Goal: Task Accomplishment & Management: Use online tool/utility

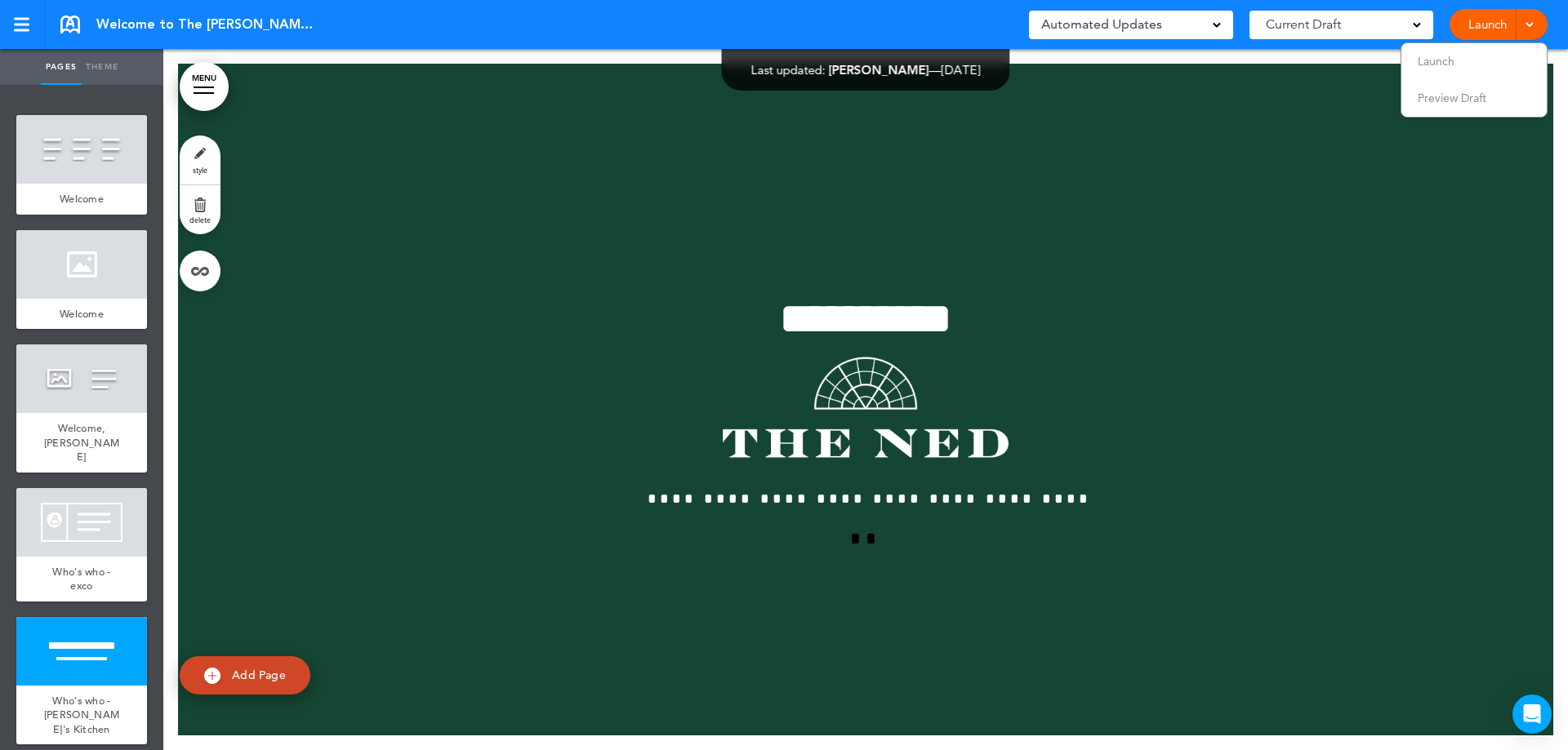
scroll to position [6500, 0]
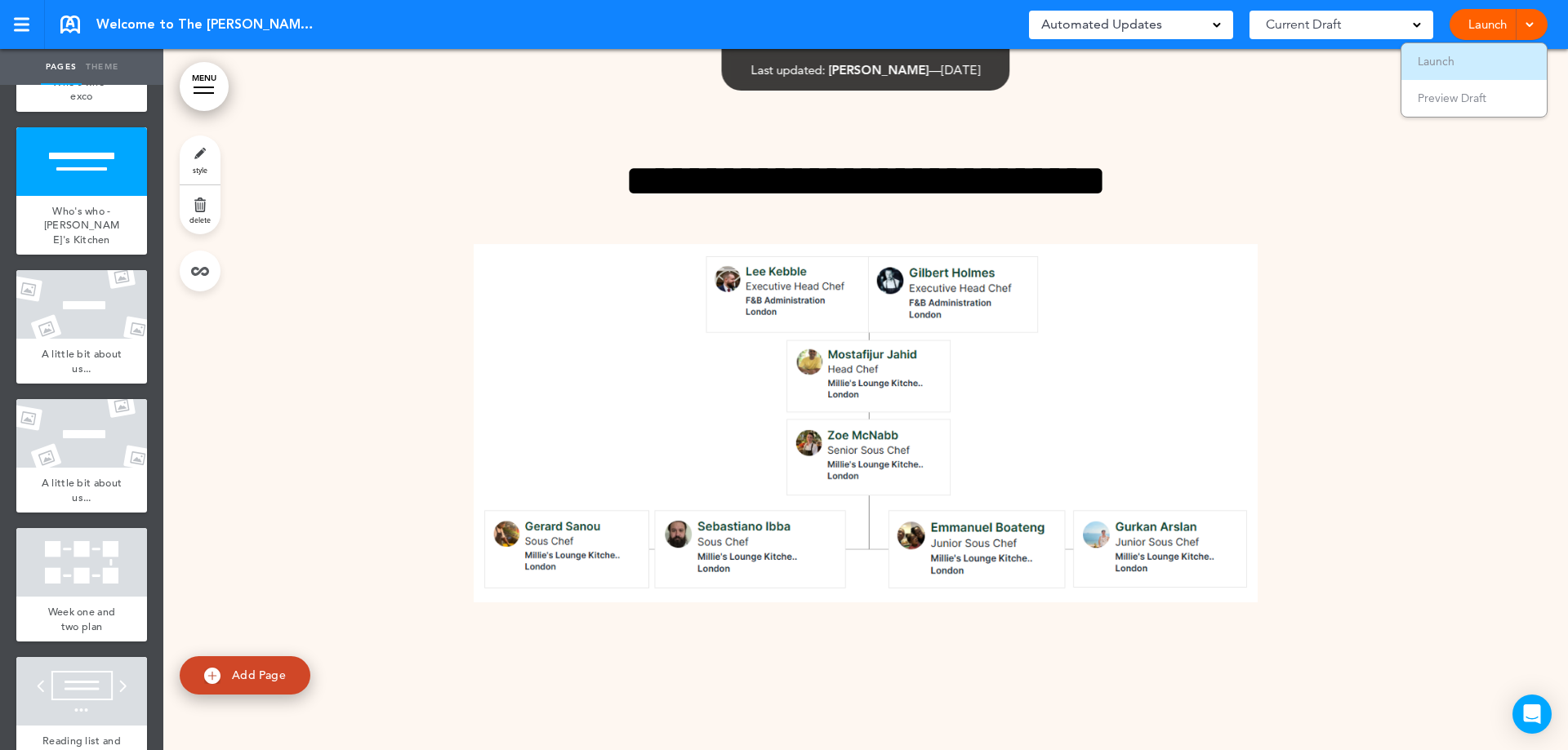
click at [1476, 64] on li "Launch" at bounding box center [1474, 61] width 146 height 36
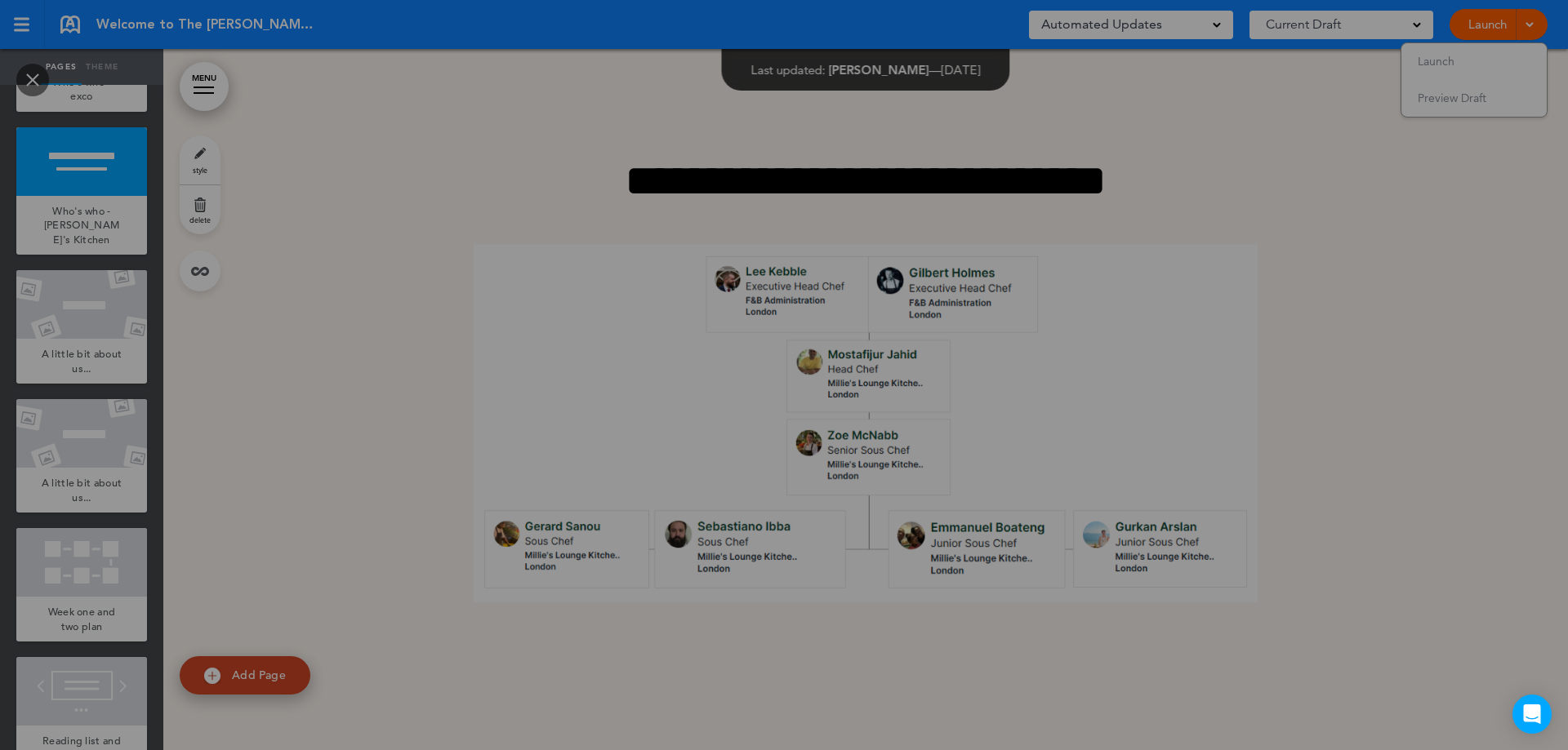
scroll to position [0, 0]
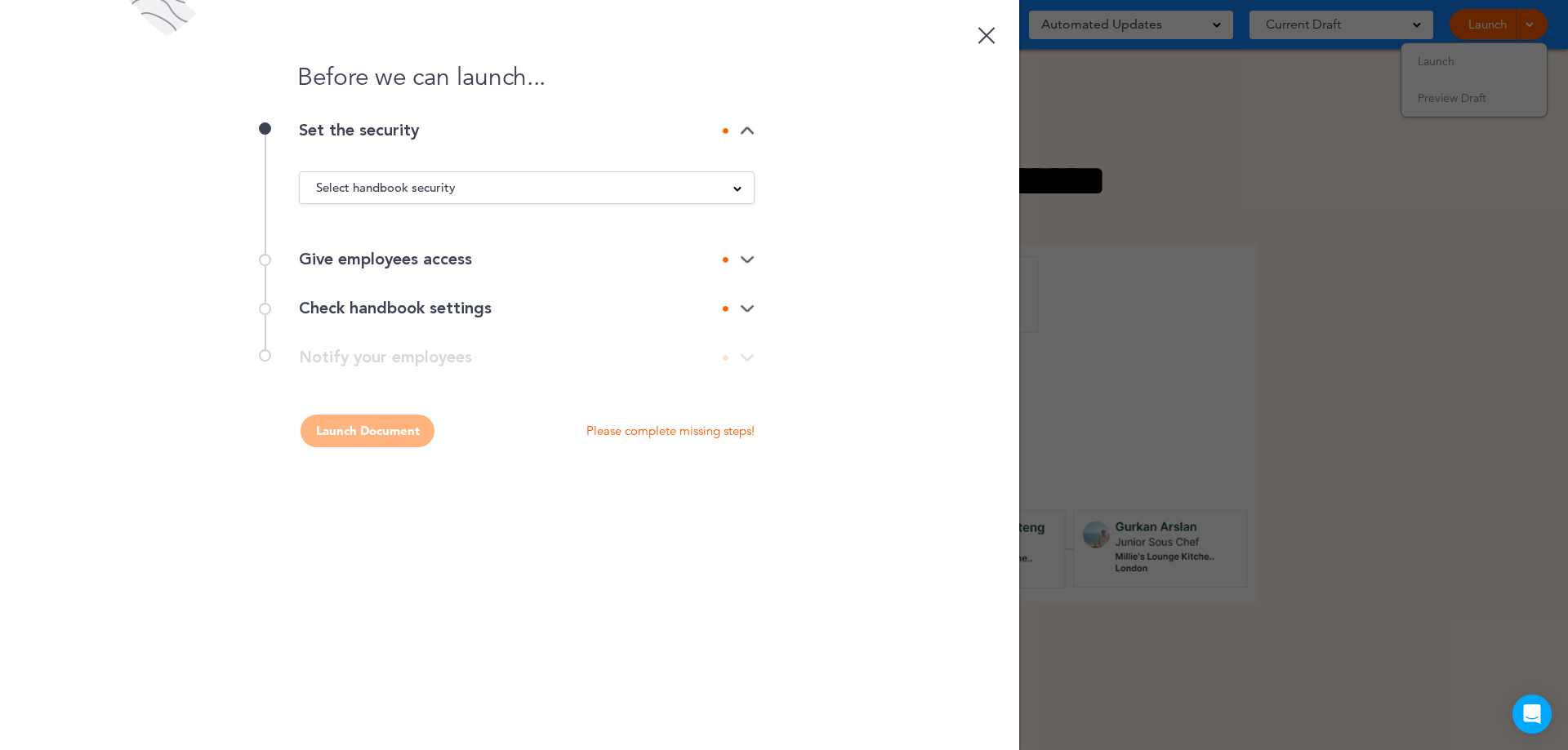
click at [449, 252] on div "Give employees access" at bounding box center [526, 260] width 456 height 17
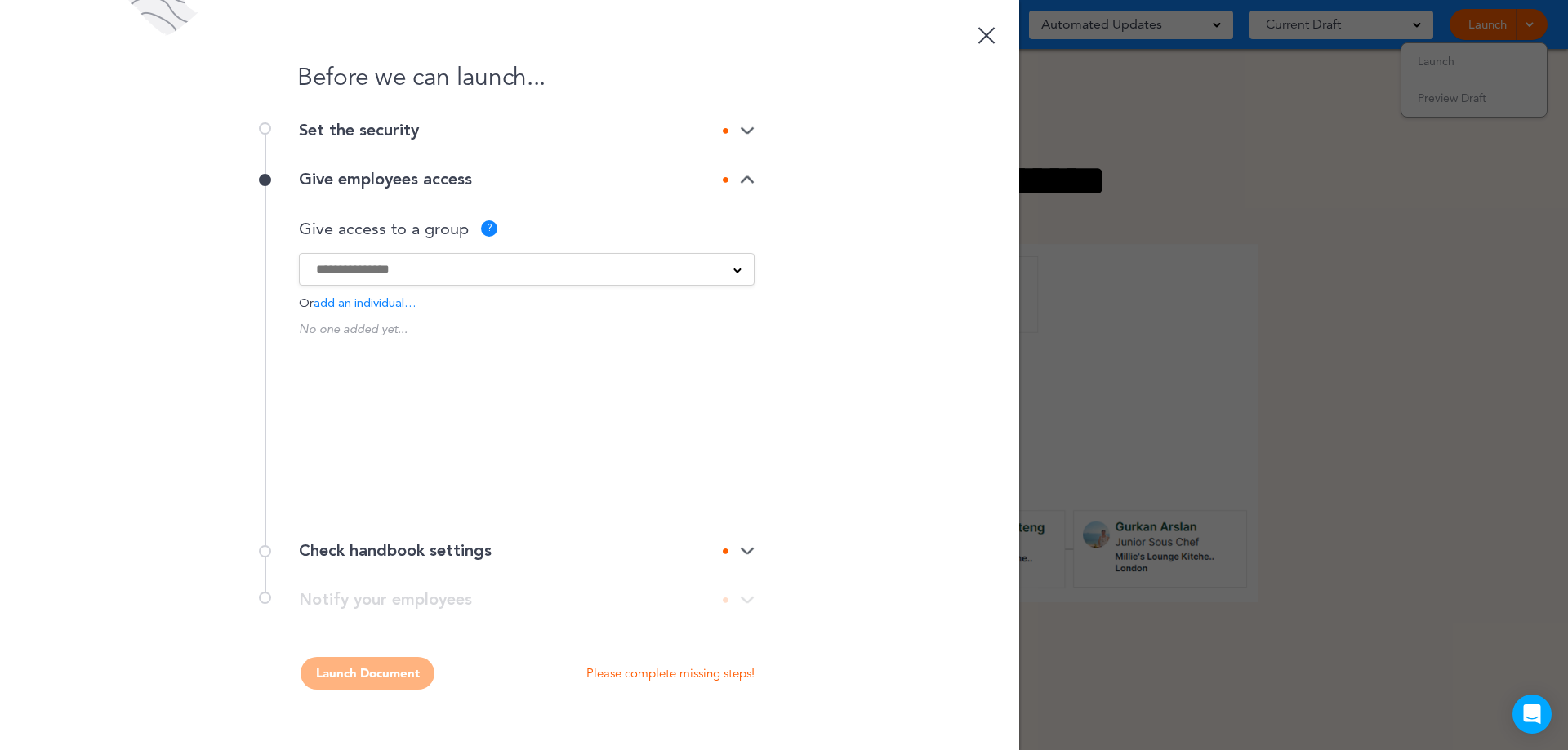
click at [447, 264] on input at bounding box center [516, 270] width 400 height 18
click at [851, 272] on div "Before we can launch... Set the security Select handbook security Public link P…" at bounding box center [510, 375] width 1019 height 750
click at [359, 300] on span "add an individual…" at bounding box center [365, 303] width 103 height 12
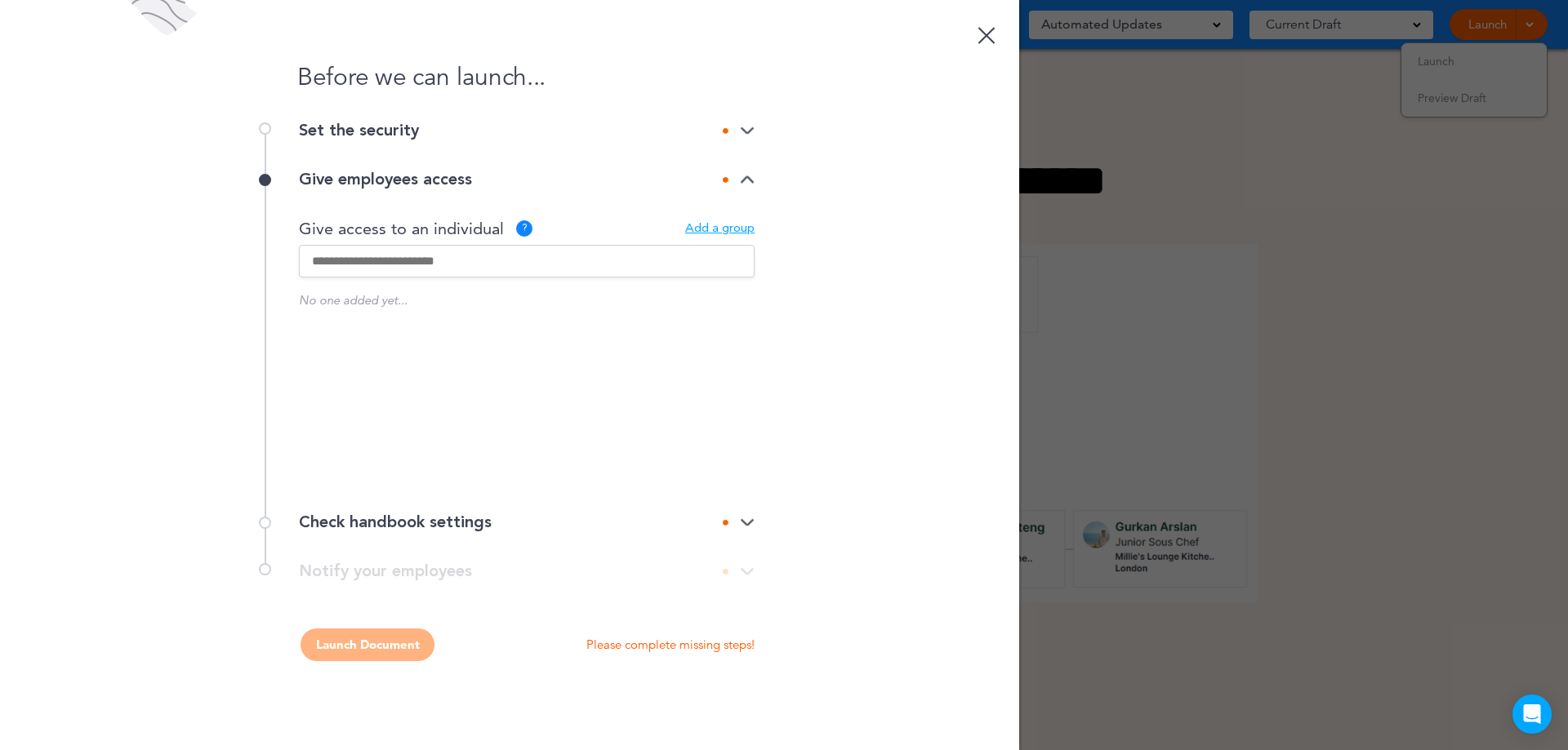
click at [432, 258] on input "text" at bounding box center [526, 260] width 456 height 32
type input "******"
click at [542, 336] on div "[PERSON_NAME] [PERSON_NAME][EMAIL_ADDRESS][PERSON_NAME][DOMAIN_NAME]" at bounding box center [526, 329] width 421 height 36
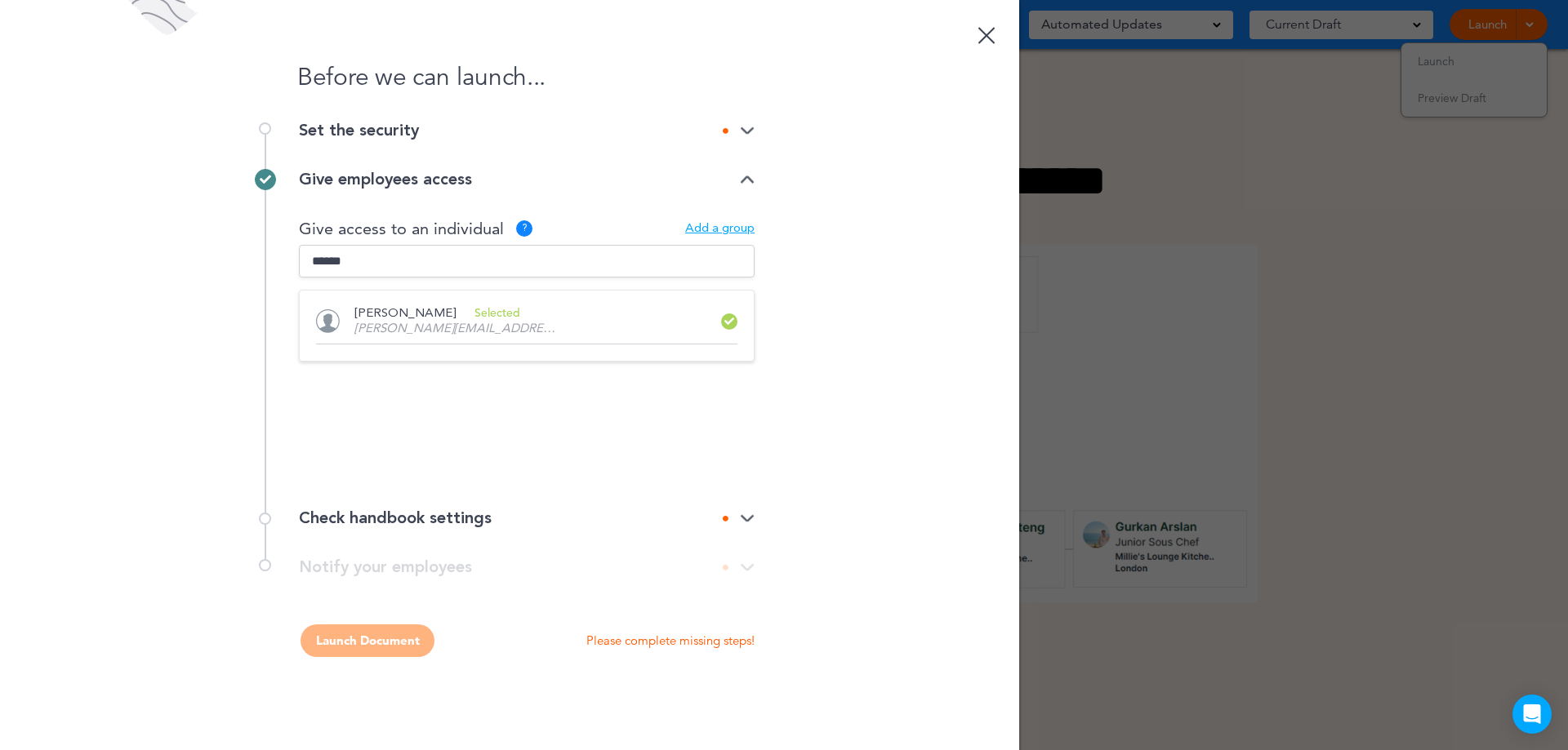
click at [754, 514] on div "Before we can launch... Set the security Select handbook security Public link P…" at bounding box center [510, 375] width 1019 height 750
click at [749, 518] on img at bounding box center [747, 518] width 15 height 11
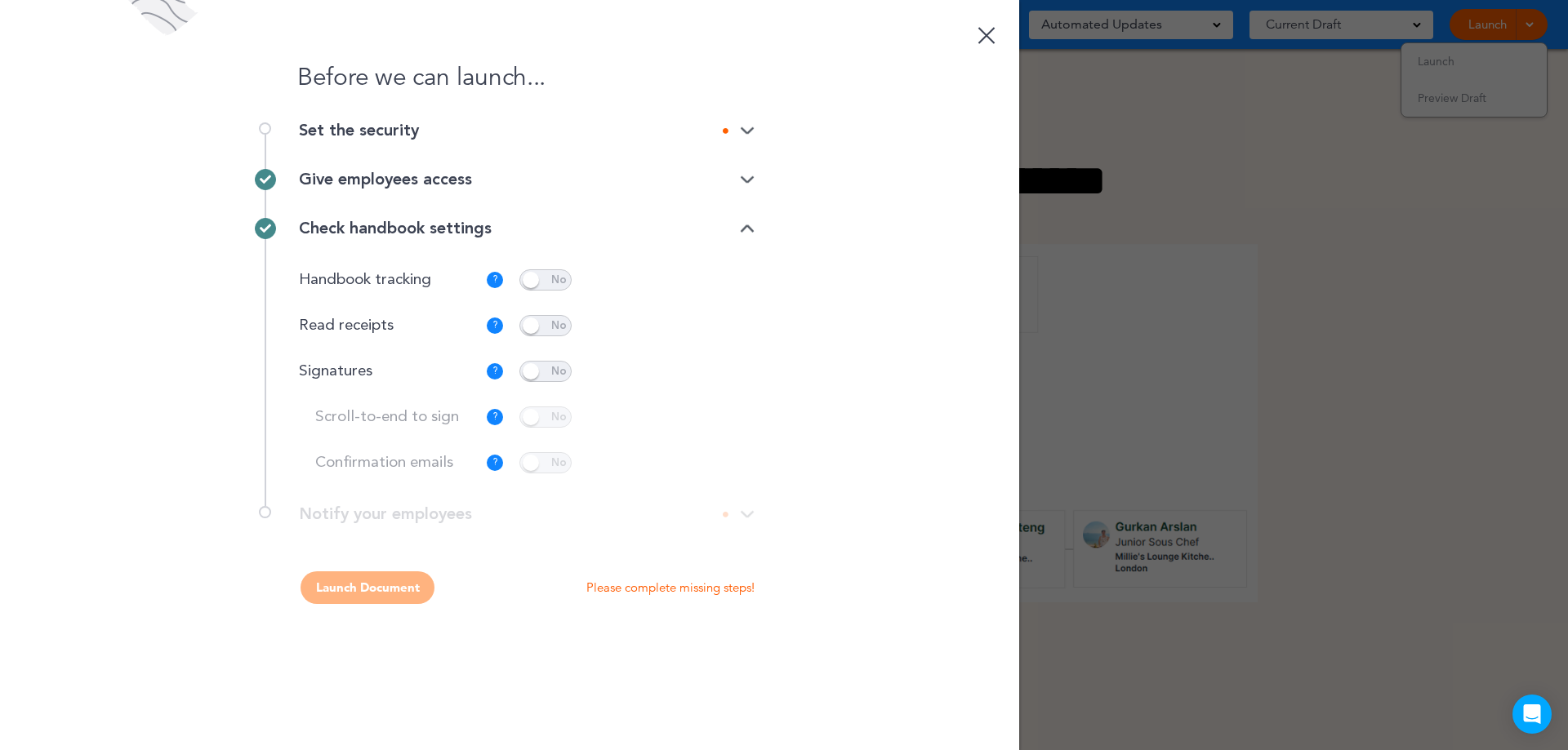
click at [743, 516] on div "**********" at bounding box center [510, 522] width 490 height 32
click at [746, 514] on div "**********" at bounding box center [510, 522] width 490 height 32
click at [740, 230] on img at bounding box center [747, 229] width 15 height 11
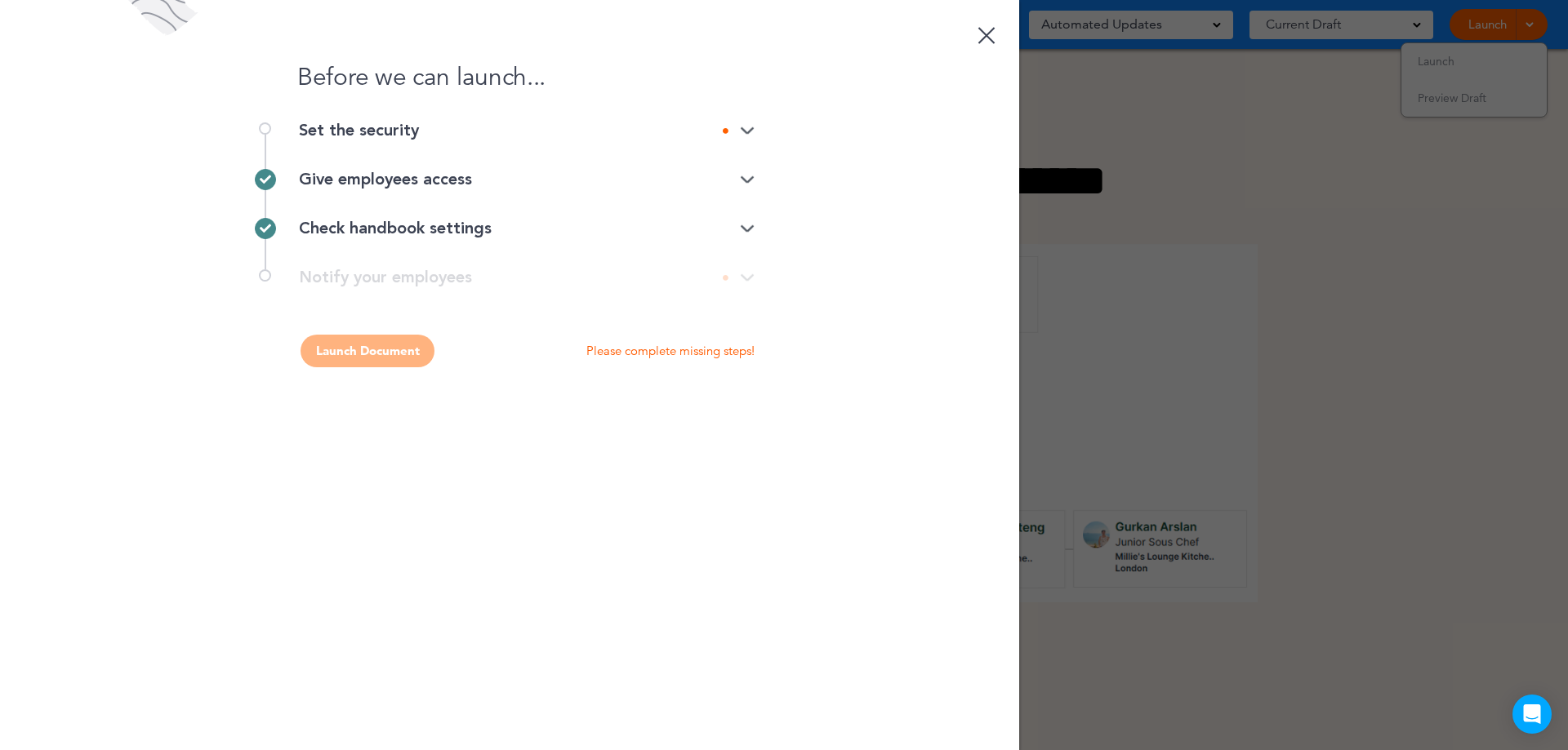
click at [741, 281] on div "**********" at bounding box center [510, 285] width 490 height 32
click at [740, 232] on div "Check handbook settings" at bounding box center [526, 229] width 456 height 17
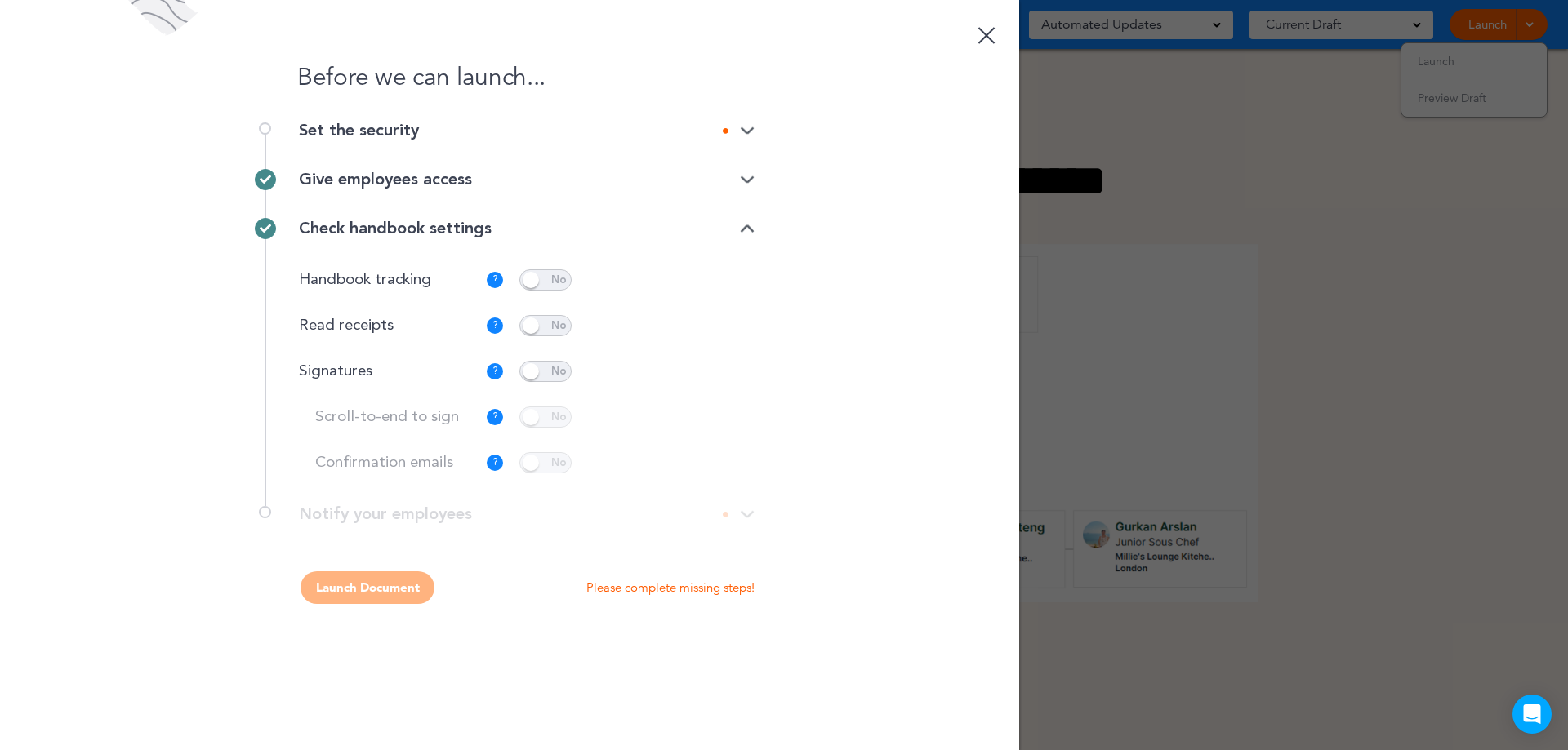
click at [551, 322] on span at bounding box center [545, 326] width 52 height 21
click at [554, 373] on span at bounding box center [545, 371] width 52 height 21
click at [557, 310] on div "Handbook tracking ? Captures activity regarding where and when this handbook is…" at bounding box center [526, 371] width 456 height 236
click at [559, 318] on span at bounding box center [545, 326] width 52 height 21
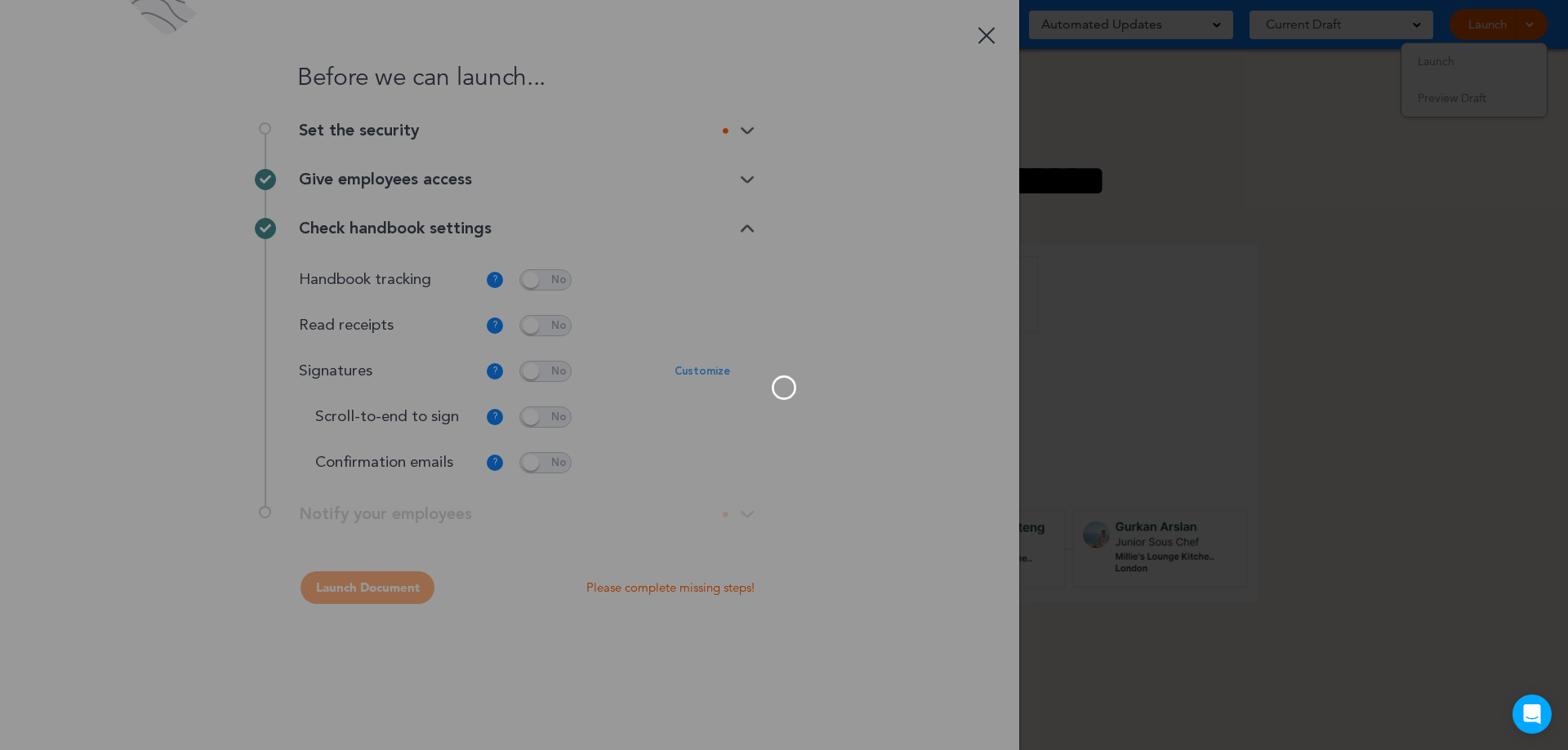
click at [559, 370] on div at bounding box center [784, 375] width 1568 height 750
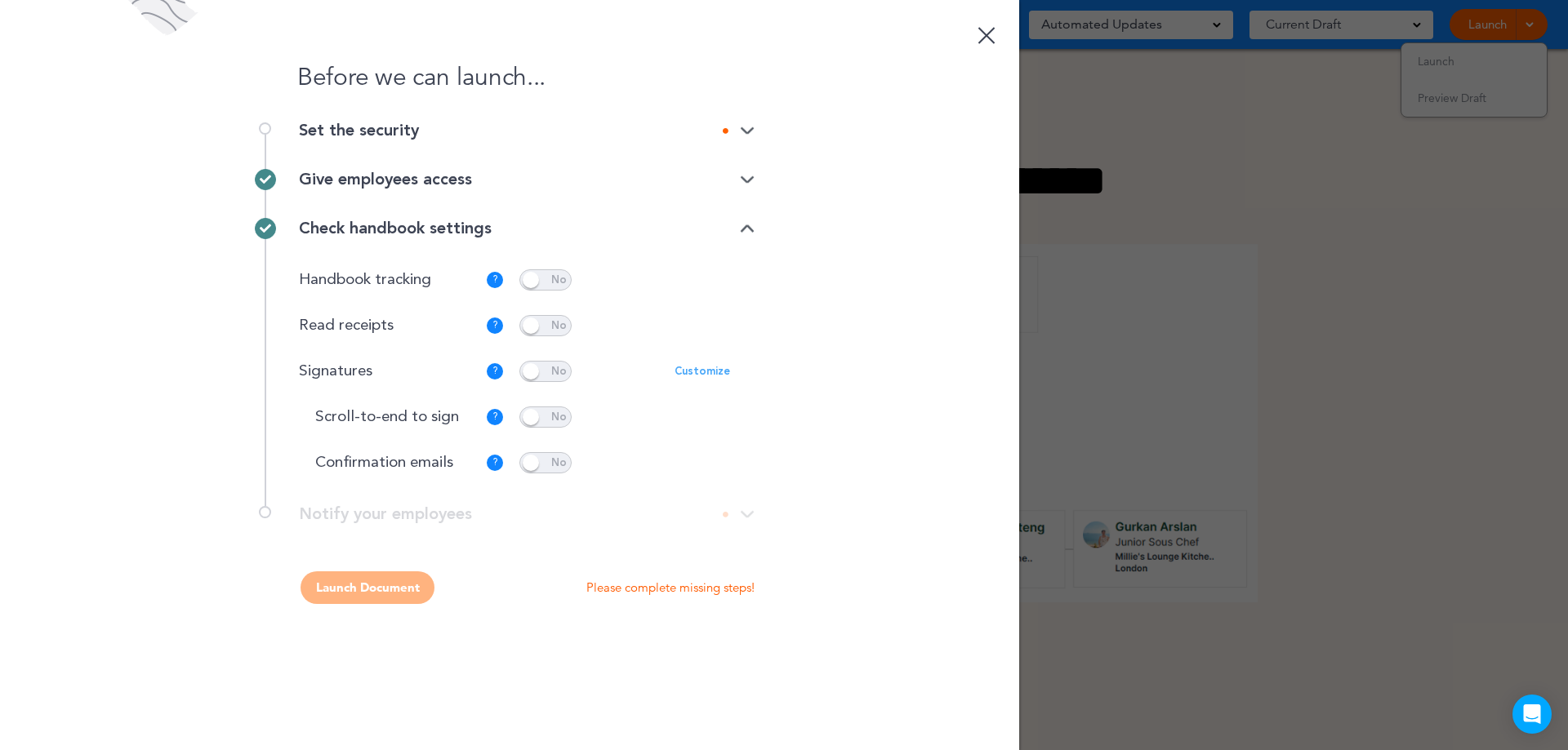
click at [559, 370] on span at bounding box center [545, 371] width 52 height 21
click at [746, 226] on img at bounding box center [747, 229] width 15 height 11
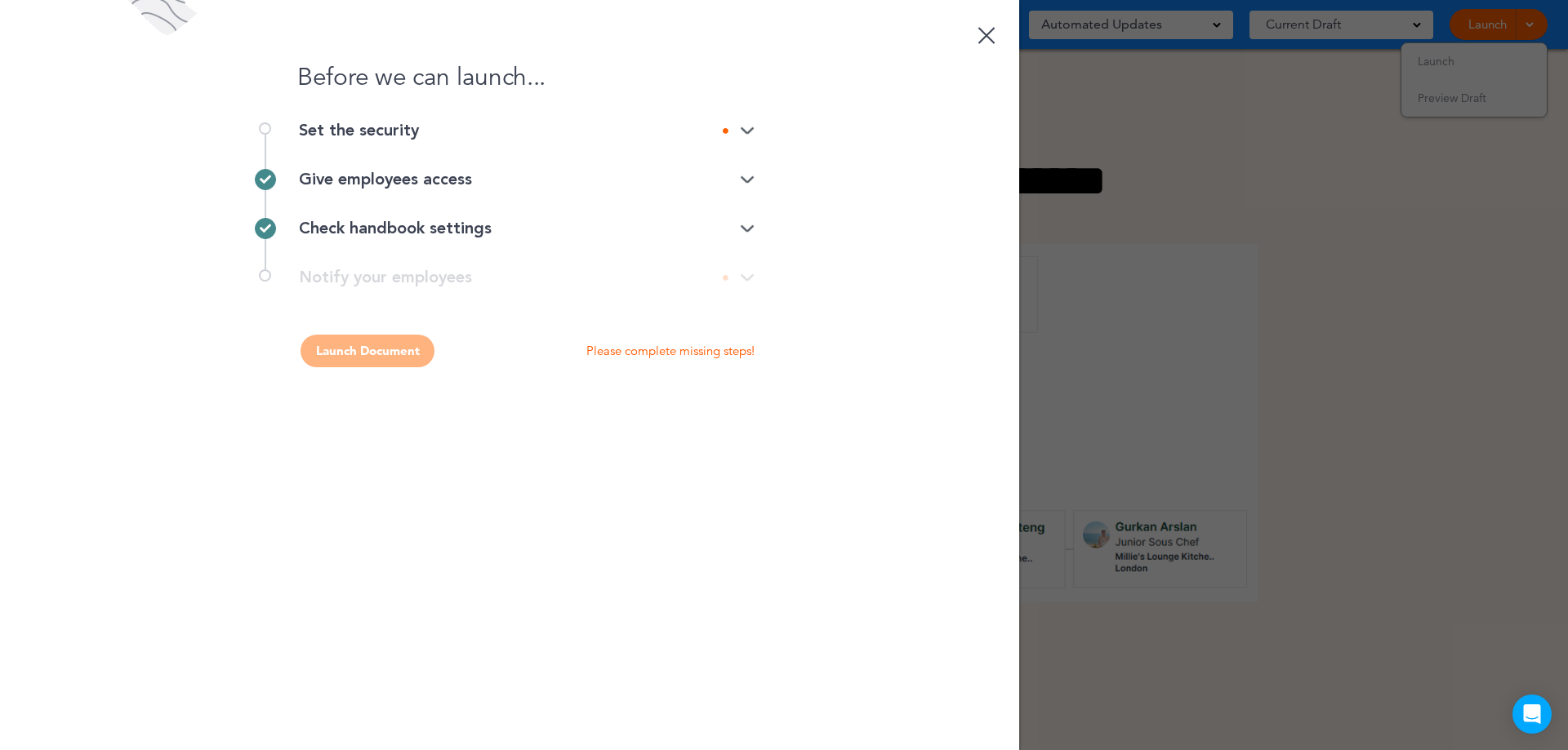
click at [743, 130] on img at bounding box center [747, 131] width 15 height 11
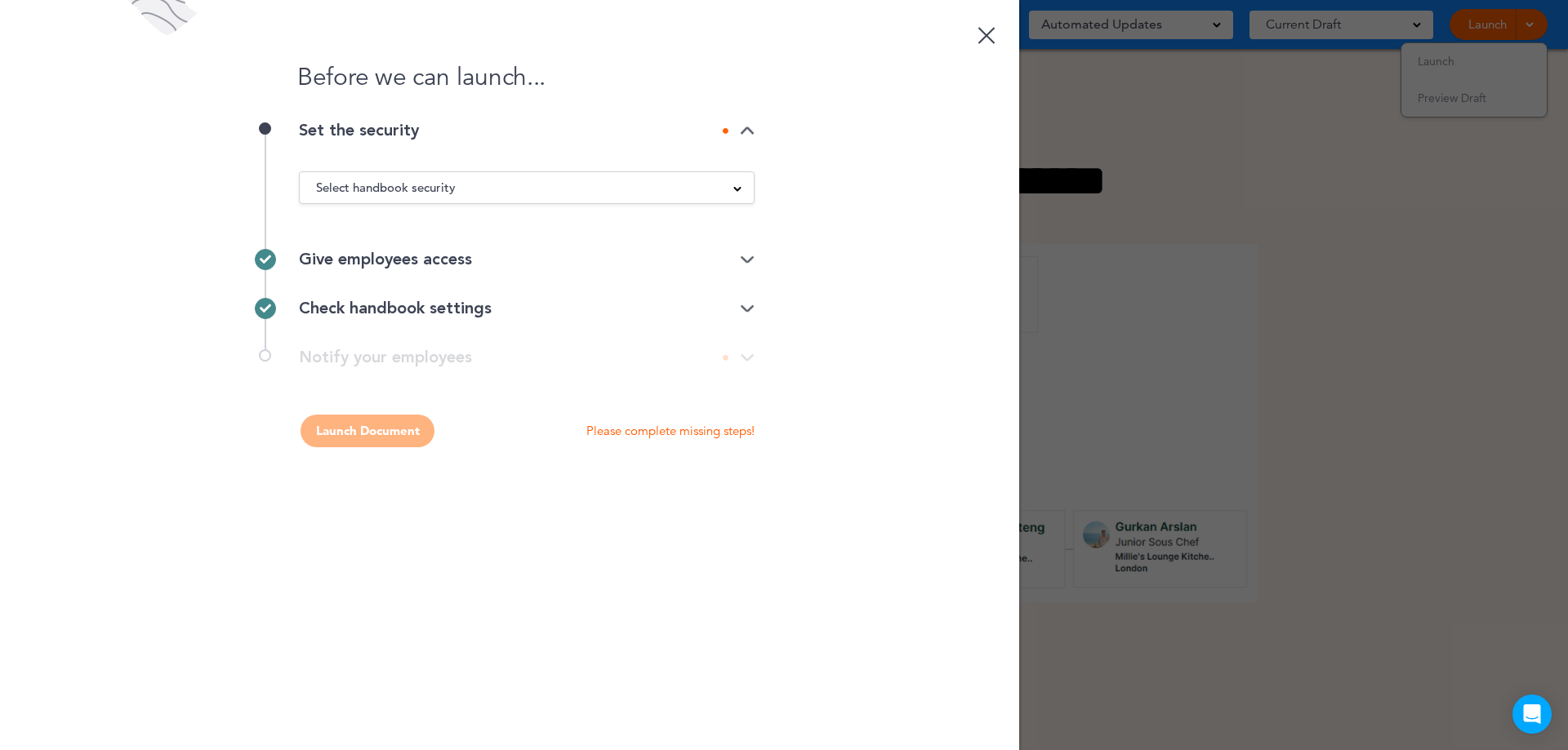
click at [661, 190] on div "Select handbook security" at bounding box center [526, 188] width 454 height 18
click at [346, 246] on li "Private link" at bounding box center [526, 249] width 454 height 21
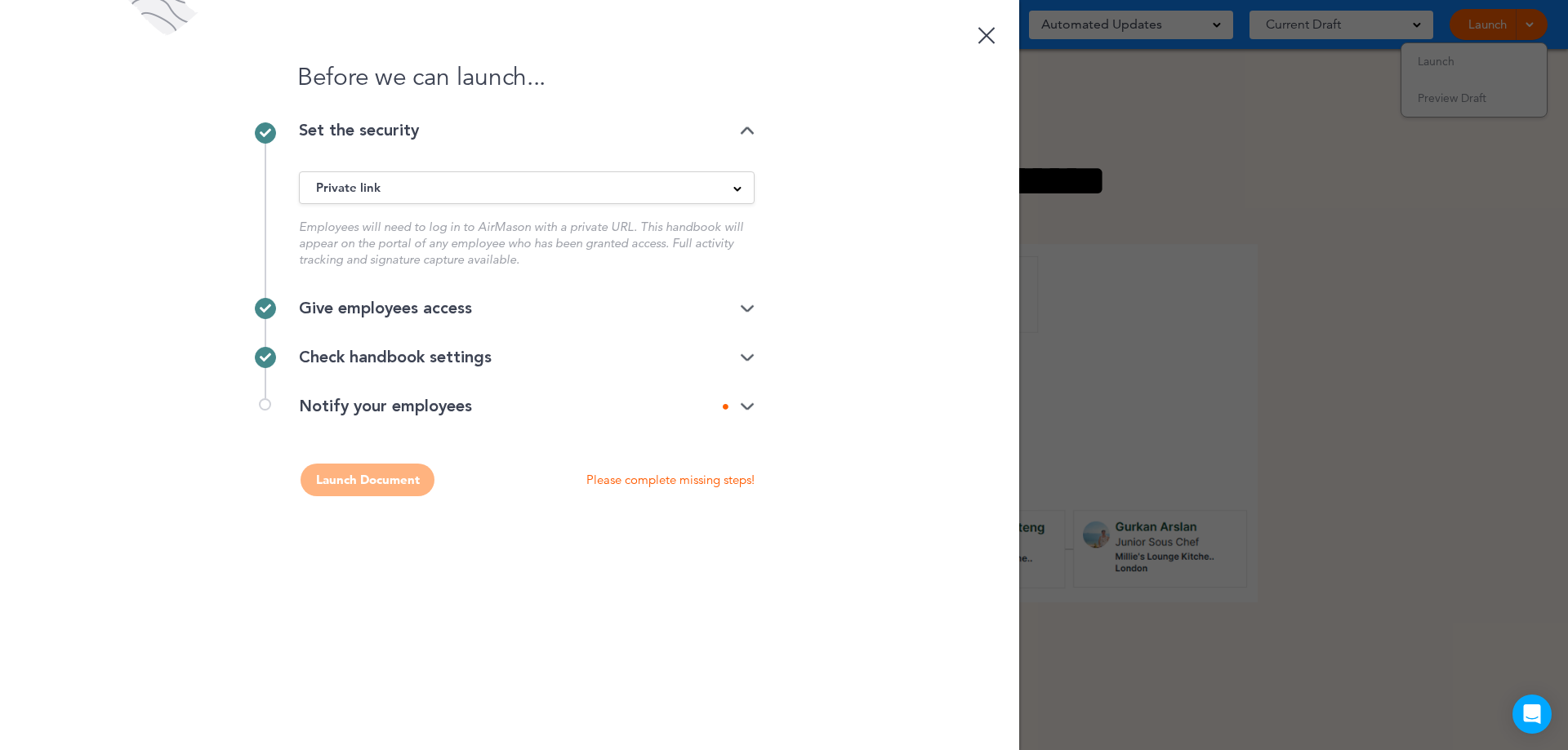
click at [738, 403] on div at bounding box center [739, 407] width 32 height 11
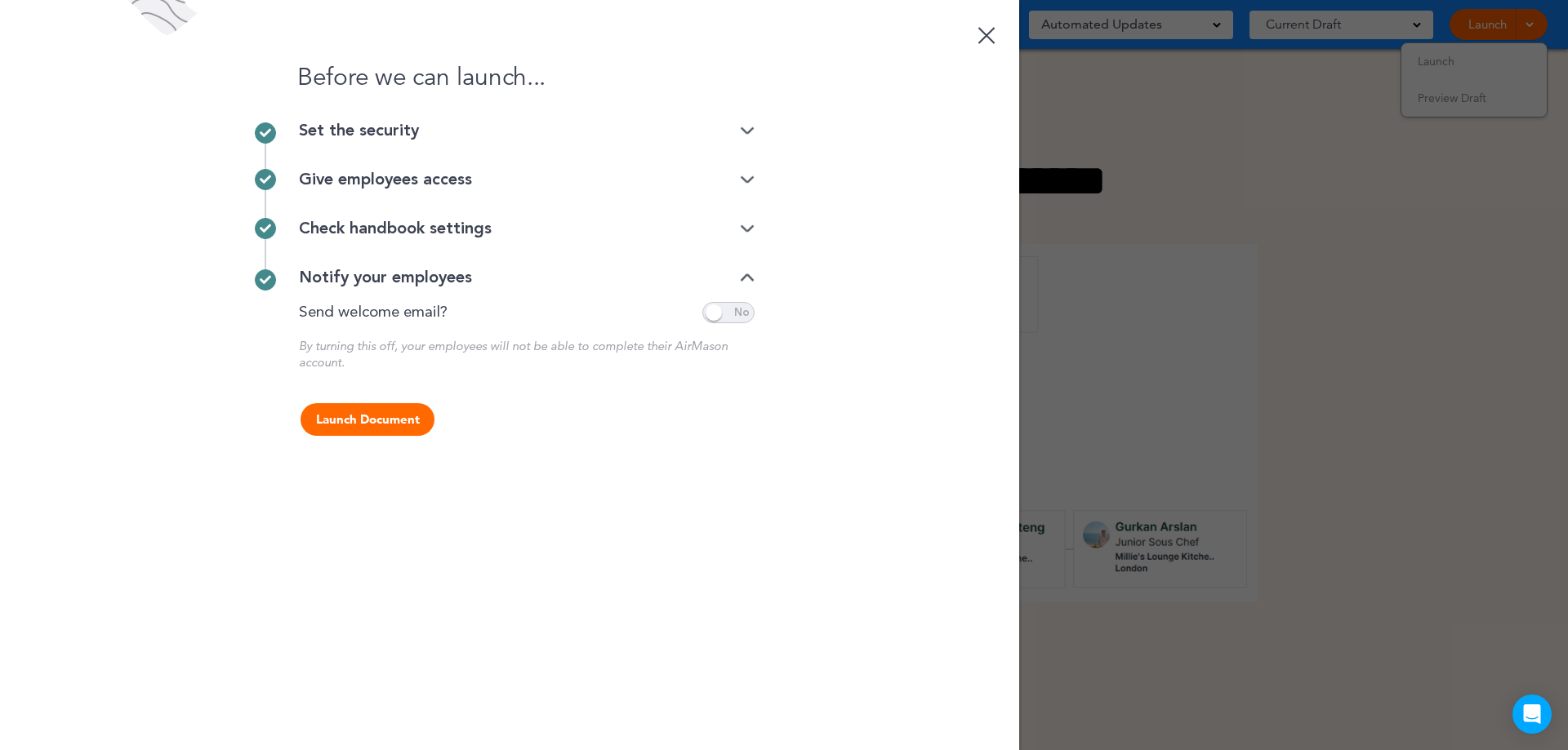
click at [370, 419] on button "Launch Document" at bounding box center [367, 419] width 134 height 32
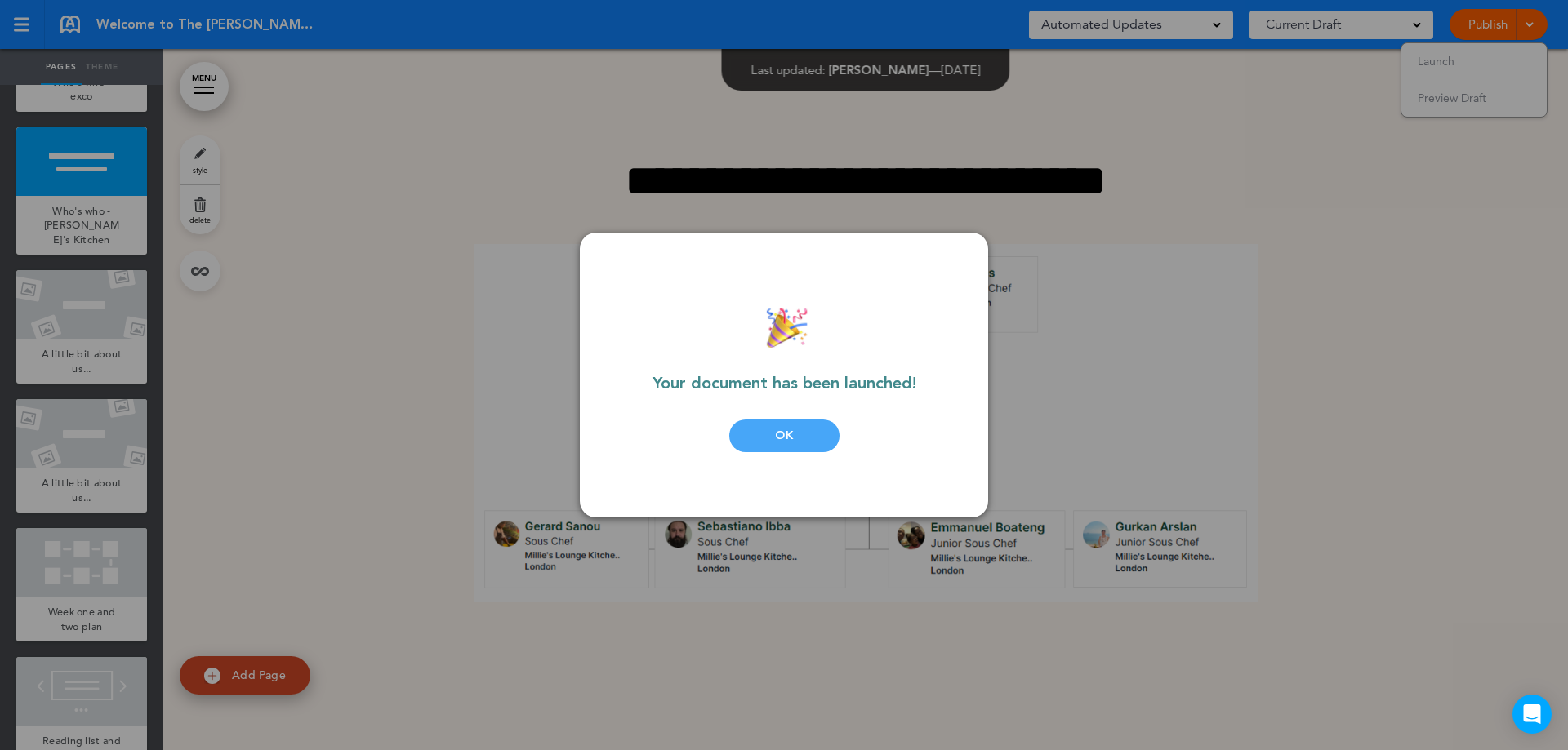
click at [750, 435] on div "OK" at bounding box center [784, 435] width 110 height 32
